Goal: Task Accomplishment & Management: Complete application form

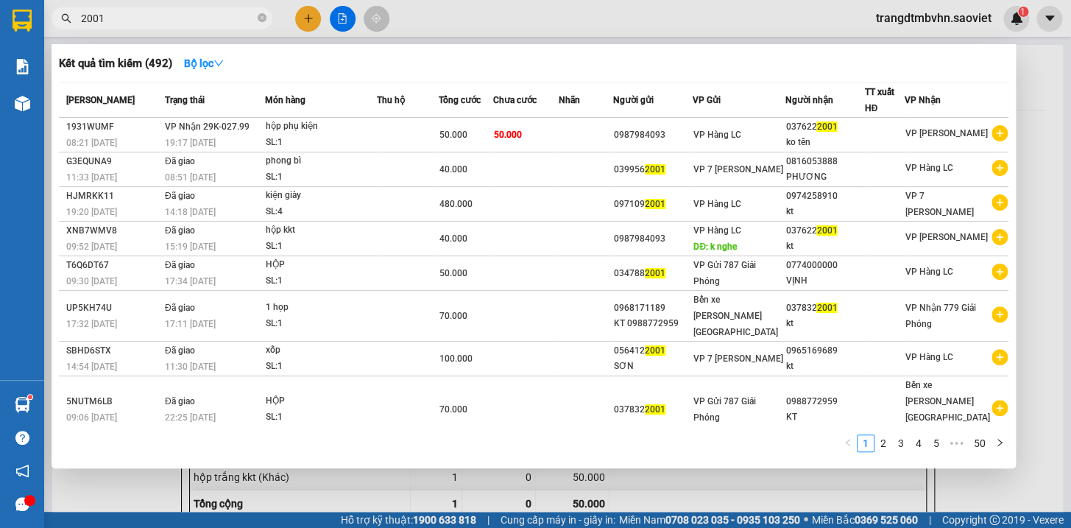
drag, startPoint x: 105, startPoint y: 17, endPoint x: 20, endPoint y: -8, distance: 88.3
click at [20, 0] on html "Kết quả [PERSON_NAME] ( 492 ) Bộ lọc Mã ĐH Trạng thái Món hàng Thu hộ Tổng [PER…" at bounding box center [535, 264] width 1071 height 528
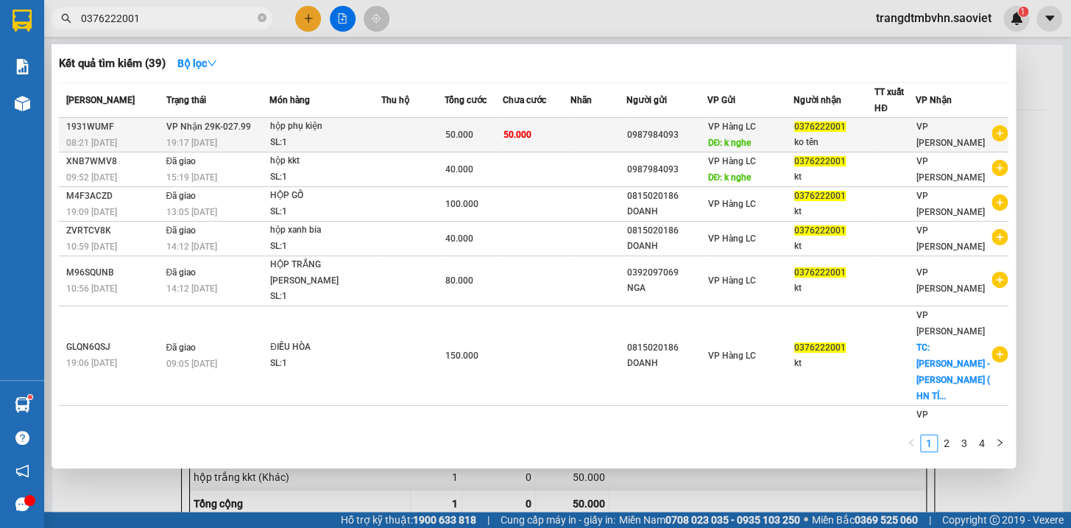
type input "0376222001"
click at [463, 135] on span "50.000" at bounding box center [459, 135] width 28 height 10
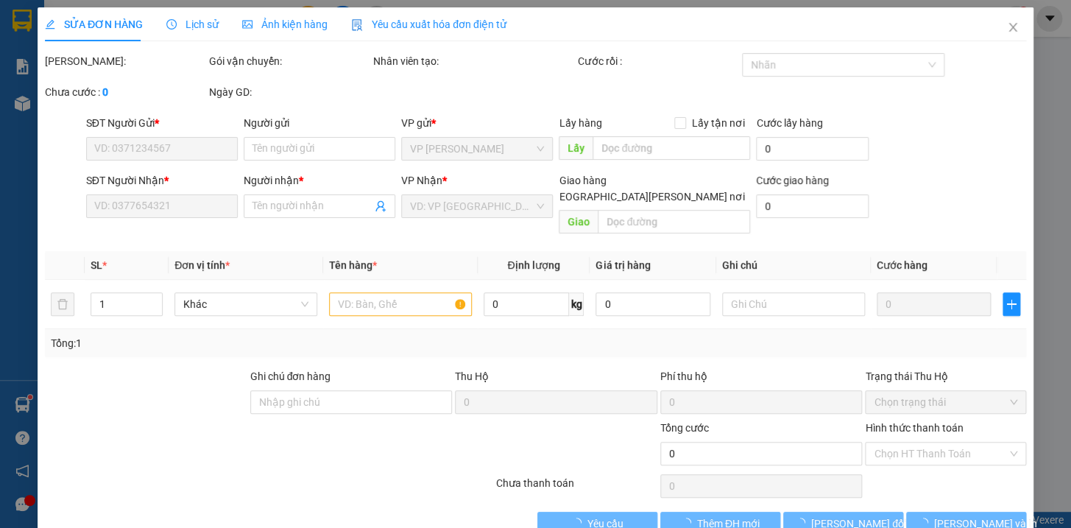
type input "0987984093"
type input "k nghe"
type input "0376222001"
type input "ko tên"
type input "50.000"
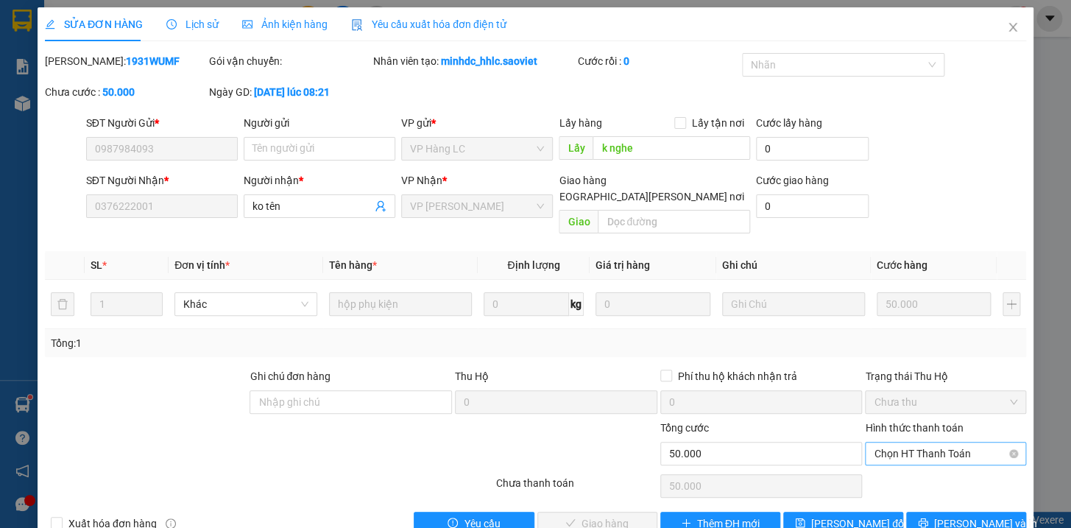
click at [897, 442] on span "Chọn HT Thanh Toán" at bounding box center [946, 453] width 144 height 22
click at [897, 469] on div "Tại văn phòng" at bounding box center [935, 466] width 141 height 16
type input "0"
click at [574, 515] on span "[PERSON_NAME] và [PERSON_NAME] hàng" at bounding box center [664, 523] width 199 height 16
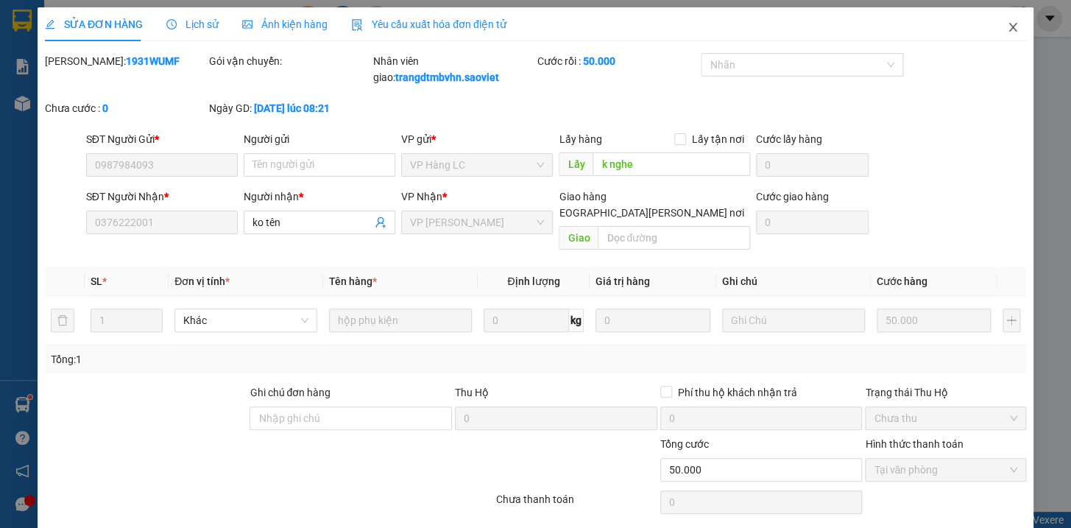
click at [1007, 26] on icon "close" at bounding box center [1013, 27] width 12 height 12
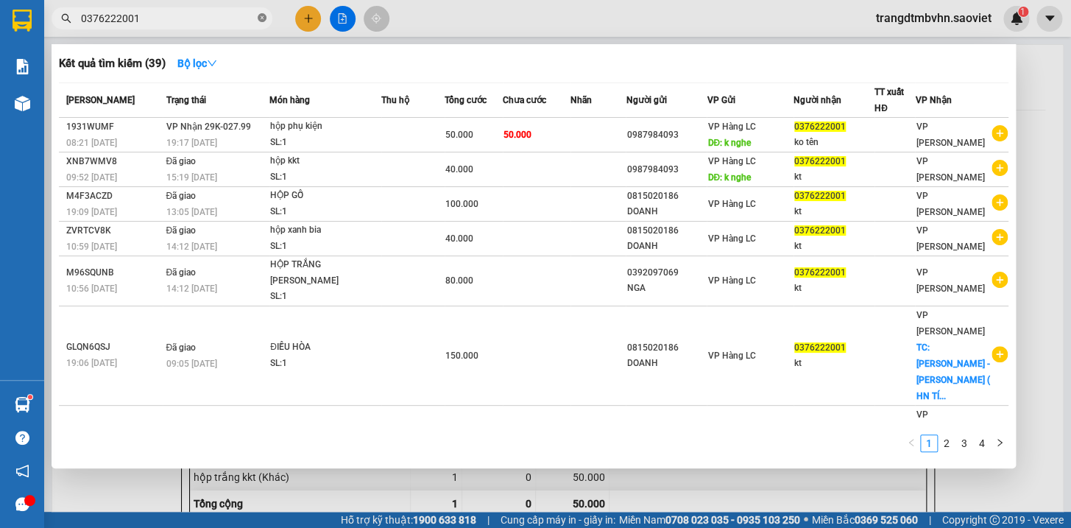
click at [260, 18] on icon "close-circle" at bounding box center [262, 17] width 9 height 9
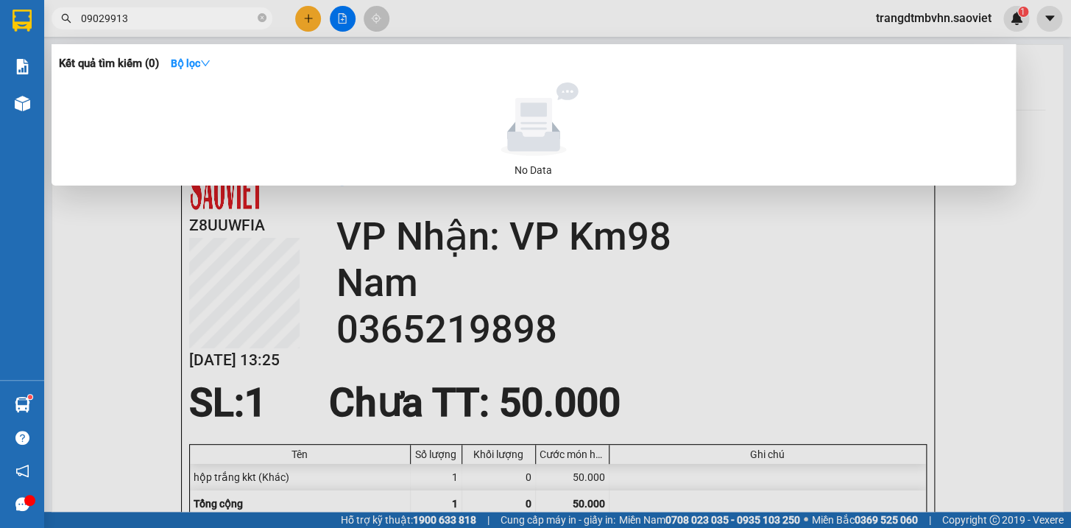
click at [96, 10] on input "09029913" at bounding box center [168, 18] width 174 height 16
type input "09129913"
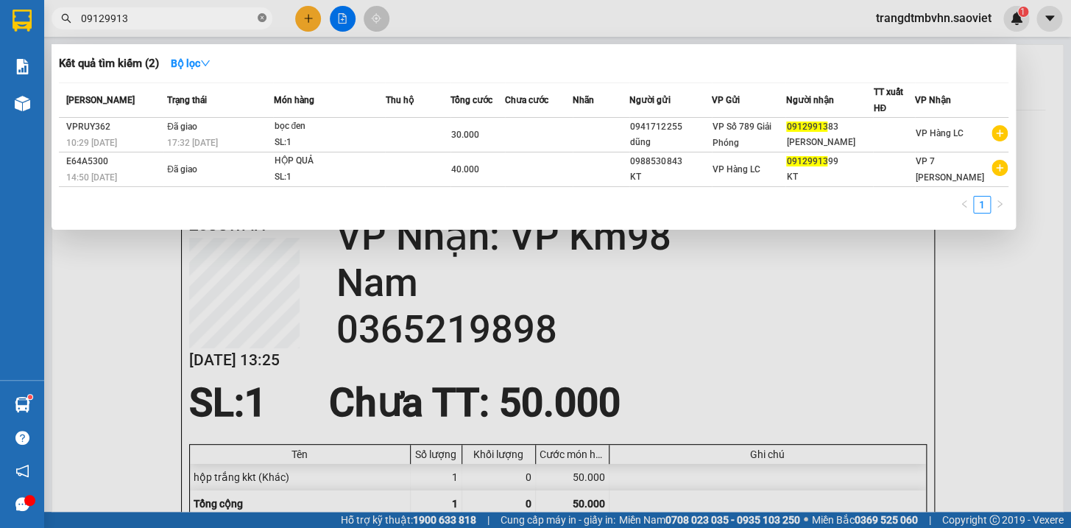
click at [262, 19] on icon "close-circle" at bounding box center [262, 17] width 9 height 9
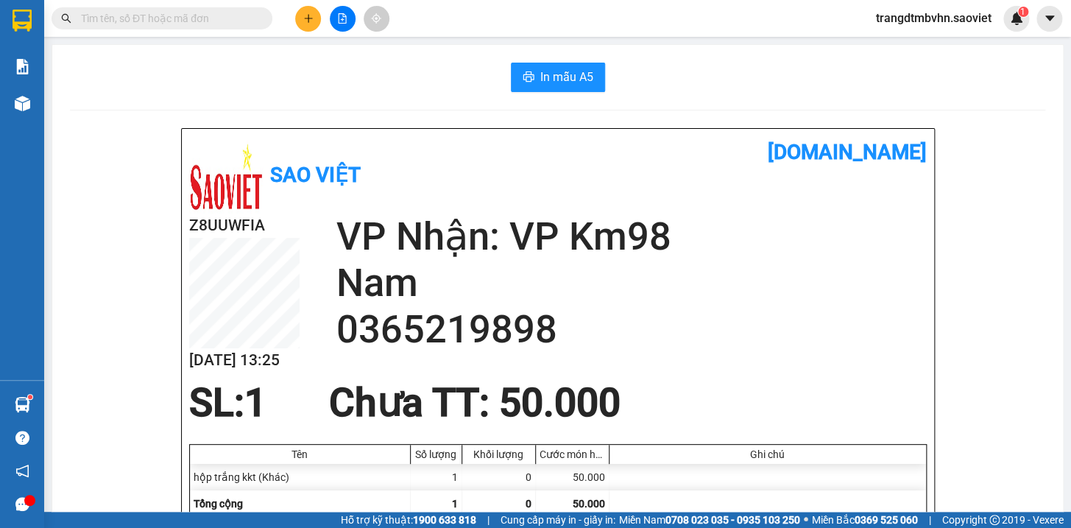
click at [169, 13] on input "text" at bounding box center [168, 18] width 174 height 16
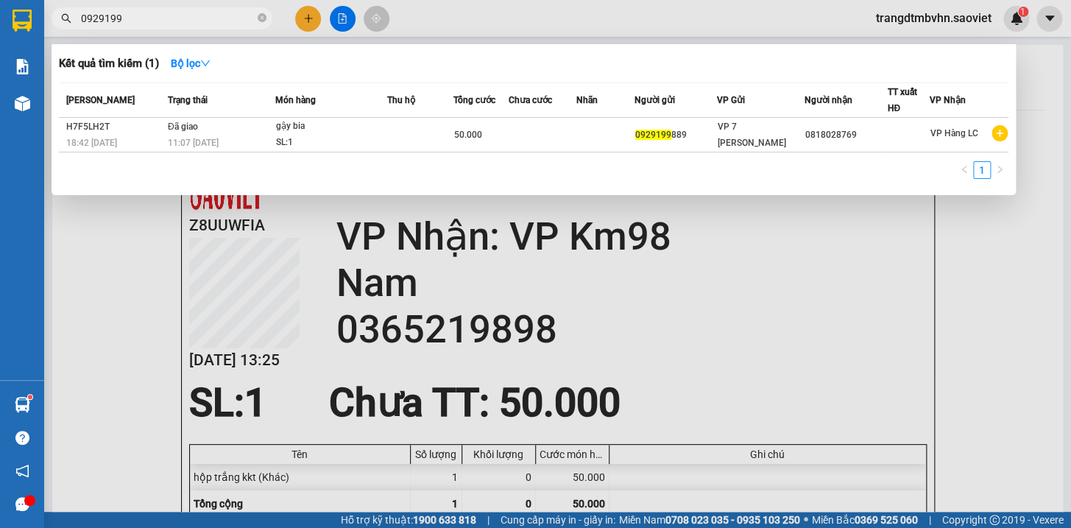
click at [106, 24] on input "0929199" at bounding box center [168, 18] width 174 height 16
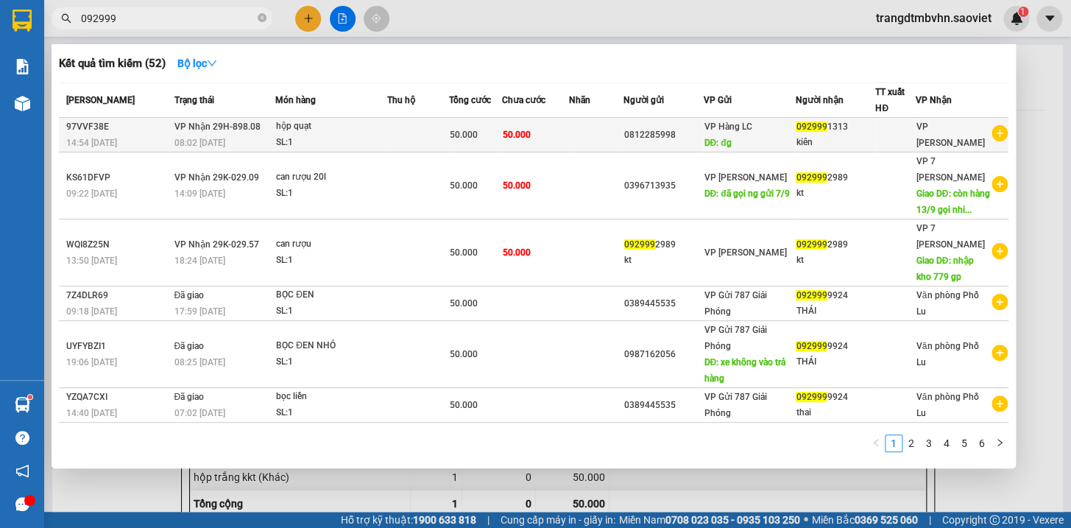
type input "092999"
click at [800, 139] on div "kiên" at bounding box center [835, 142] width 79 height 15
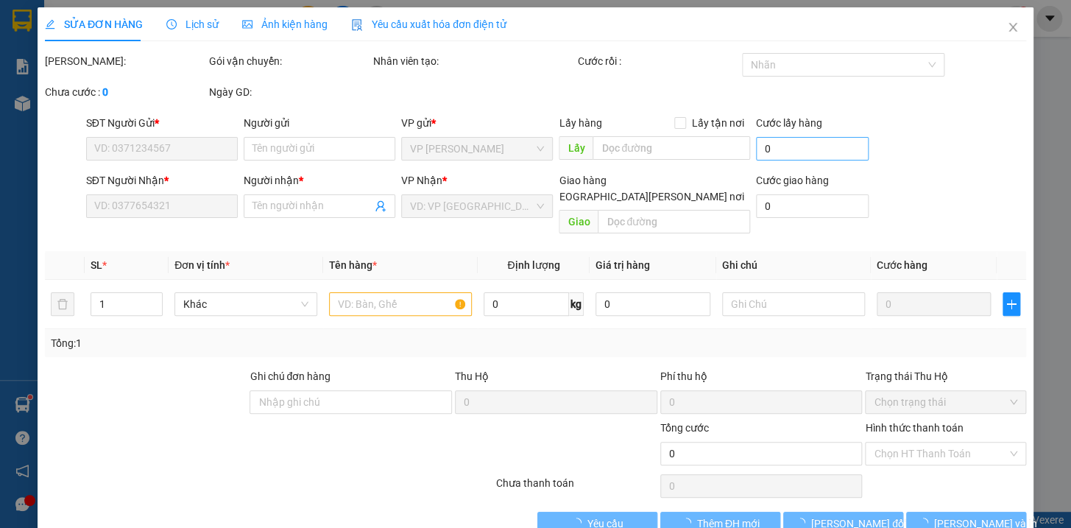
type input "0812285998"
type input "đg"
type input "0929991313"
type input "kiên"
type input "50.000"
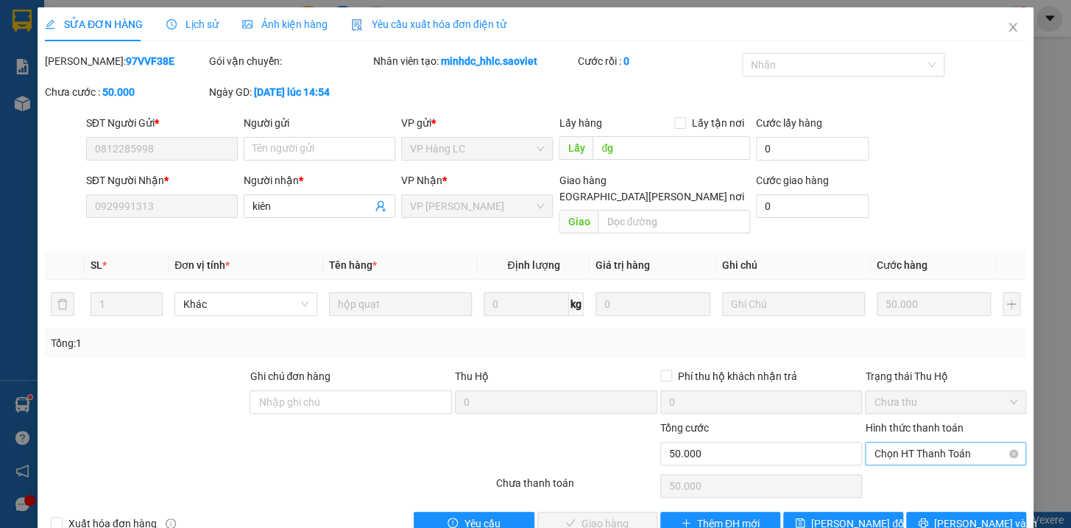
click at [922, 442] on span "Chọn HT Thanh Toán" at bounding box center [946, 453] width 144 height 22
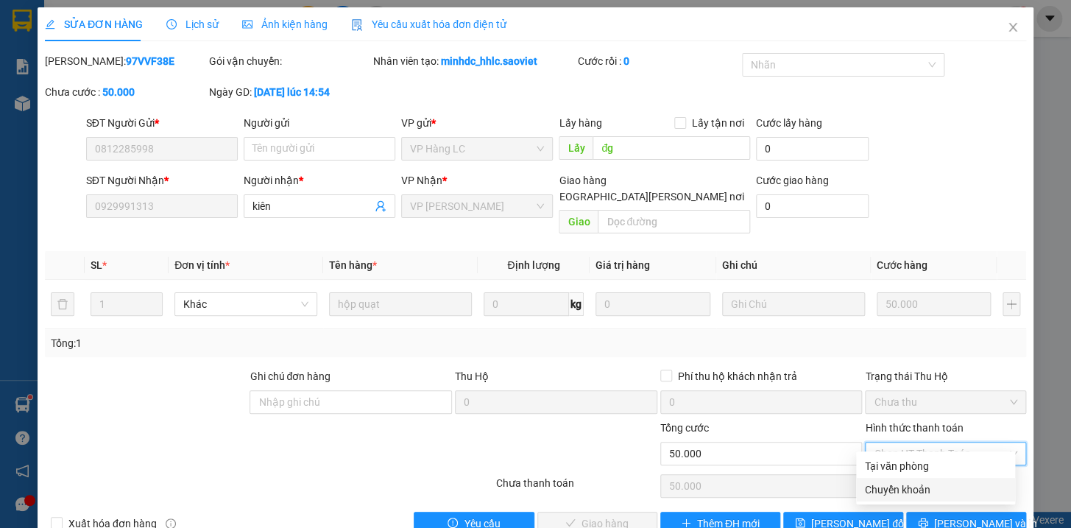
click at [907, 493] on div "Chuyển khoản" at bounding box center [935, 489] width 141 height 16
type input "0"
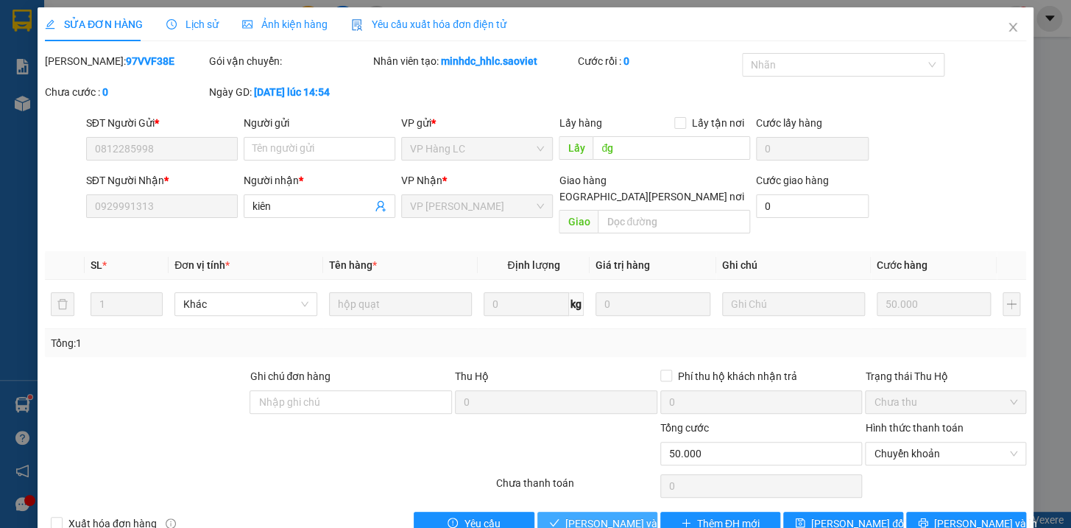
click at [604, 515] on span "[PERSON_NAME] và [PERSON_NAME] hàng" at bounding box center [664, 523] width 199 height 16
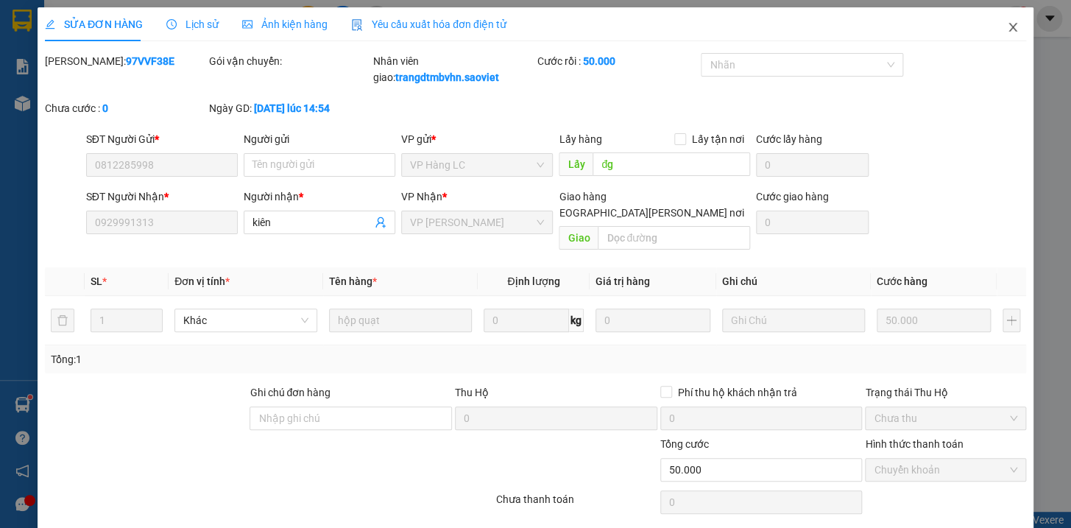
click at [1007, 21] on icon "close" at bounding box center [1013, 27] width 12 height 12
